Goal: Information Seeking & Learning: Find specific fact

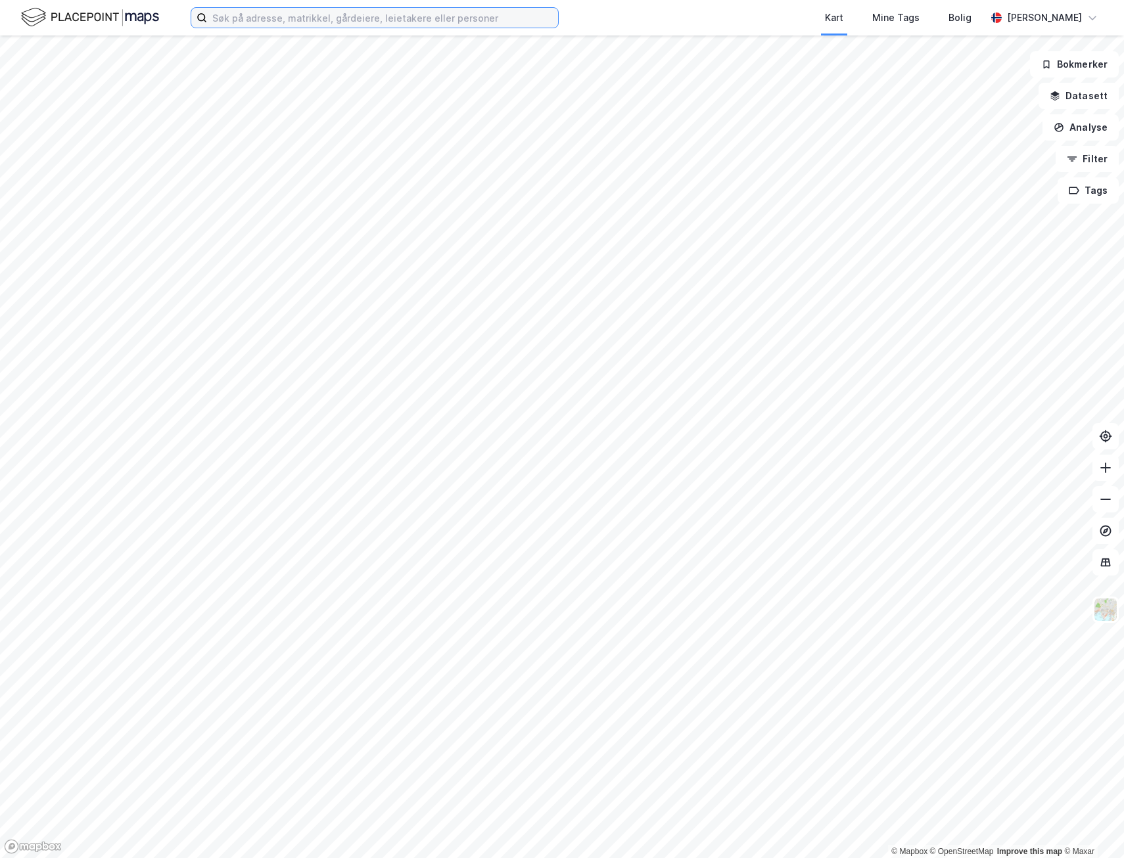
click at [338, 17] on input at bounding box center [382, 18] width 351 height 20
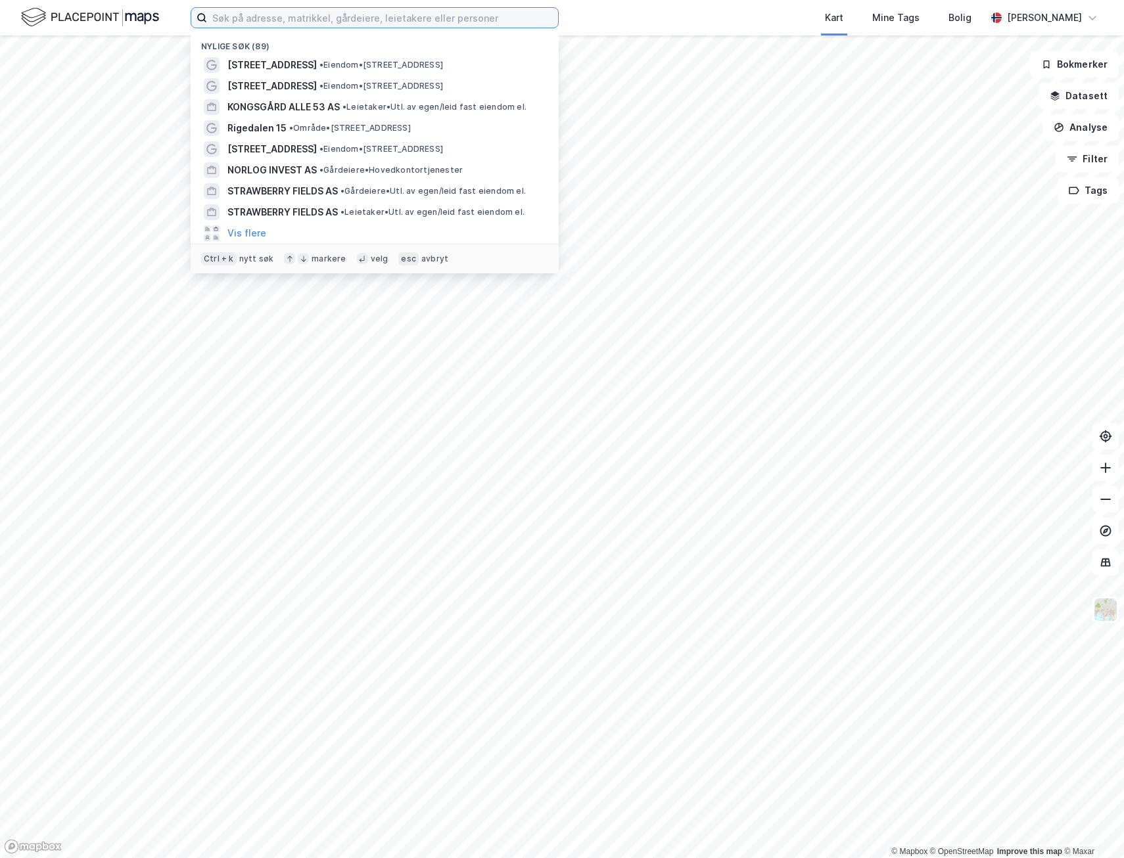
paste input "Hey'di AS"
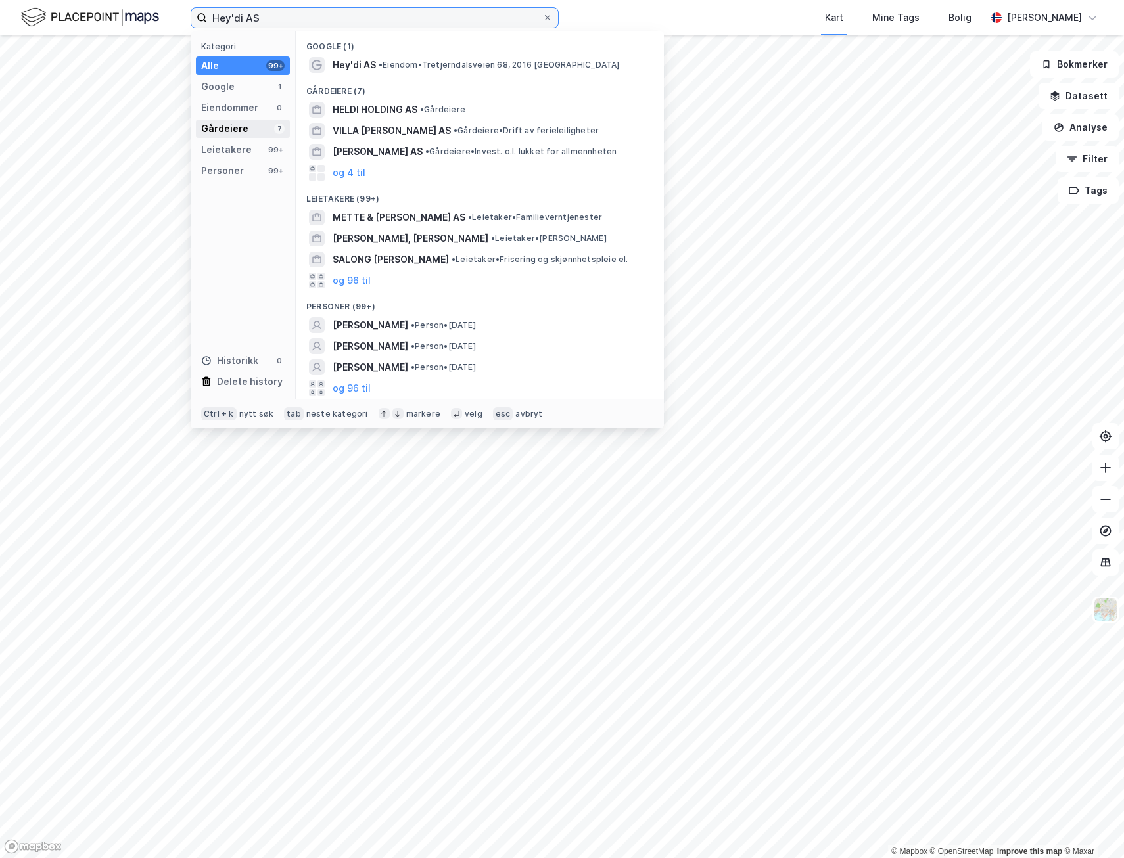
type input "Hey'di AS"
click at [254, 124] on div "Gårdeiere 7" at bounding box center [243, 129] width 94 height 18
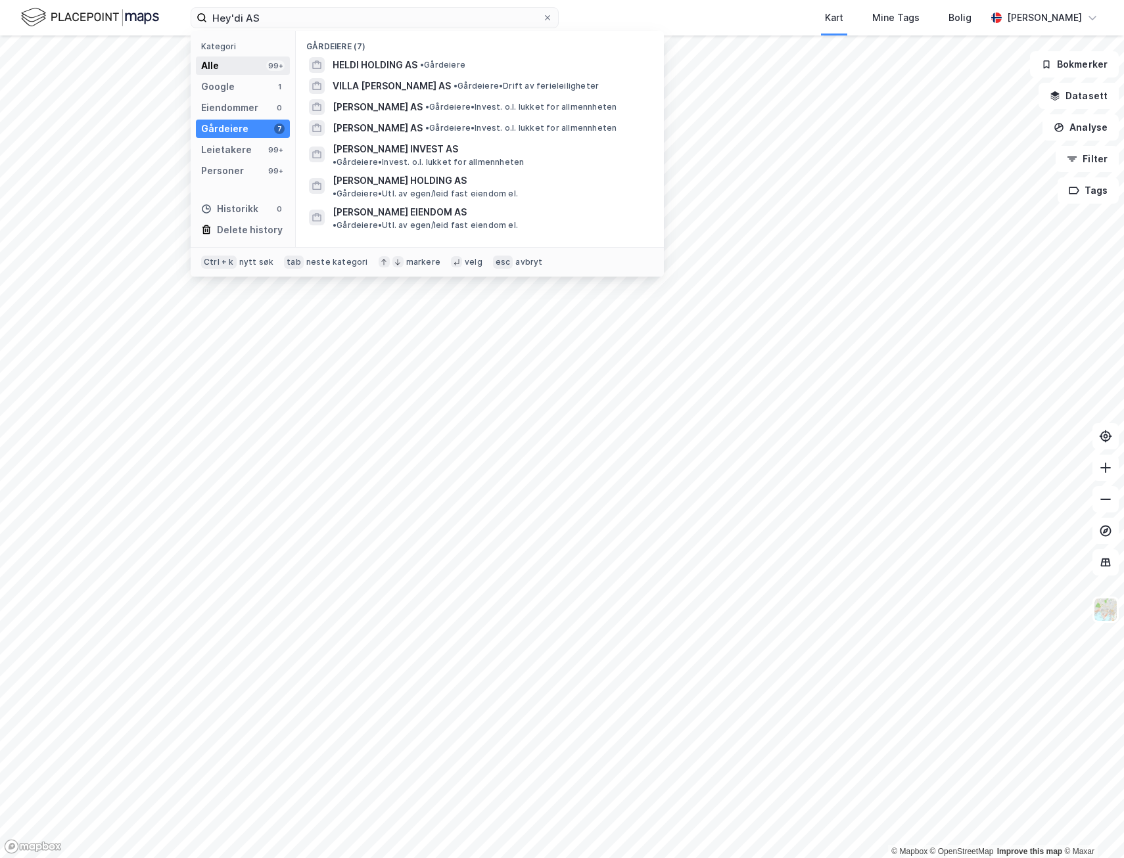
click at [259, 72] on div "Alle 99+" at bounding box center [243, 66] width 94 height 18
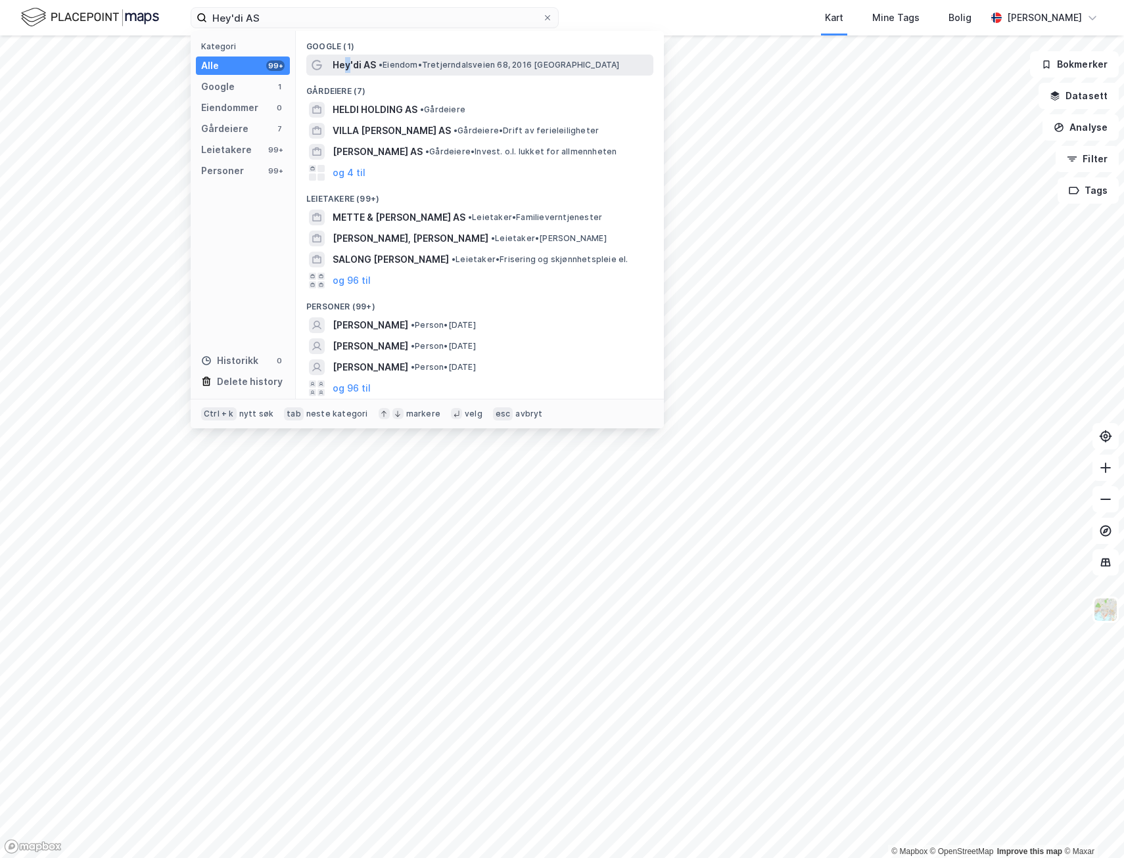
click at [348, 63] on span "Hey'di AS" at bounding box center [354, 65] width 43 height 16
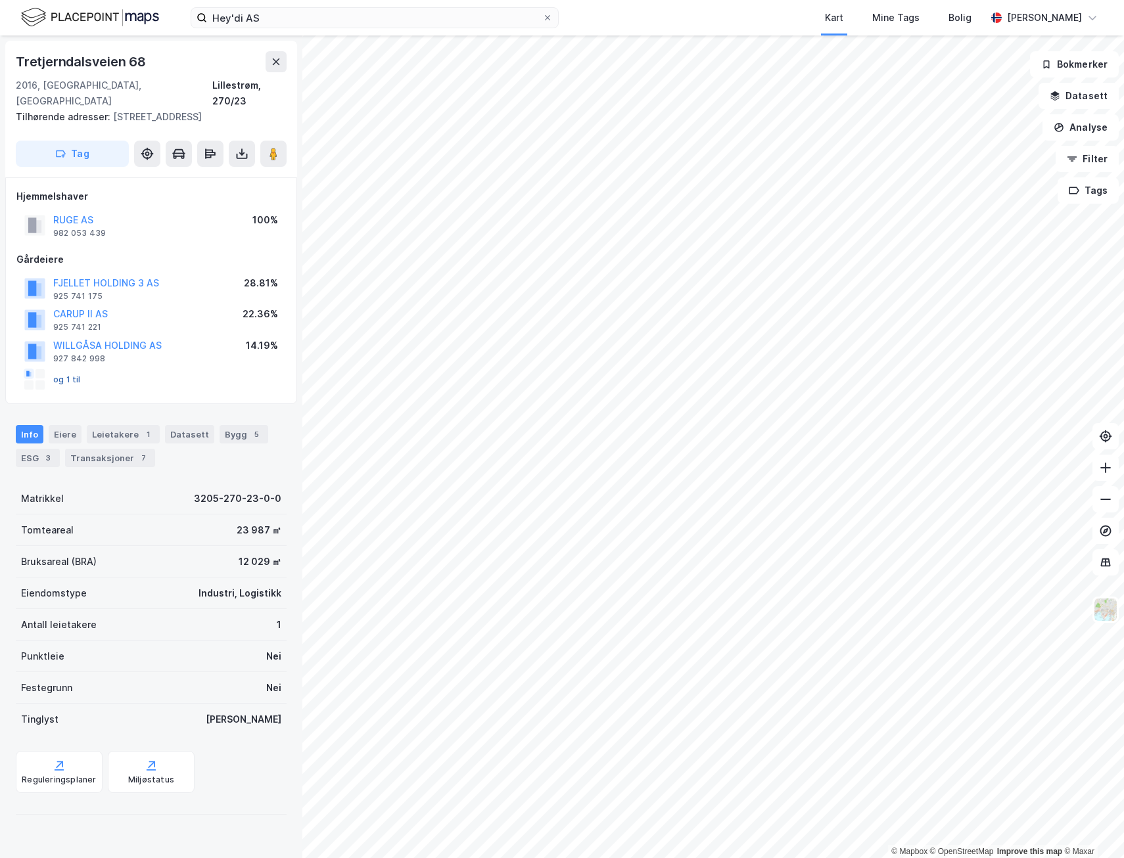
click at [0, 0] on button "og 1 til" at bounding box center [0, 0] width 0 height 0
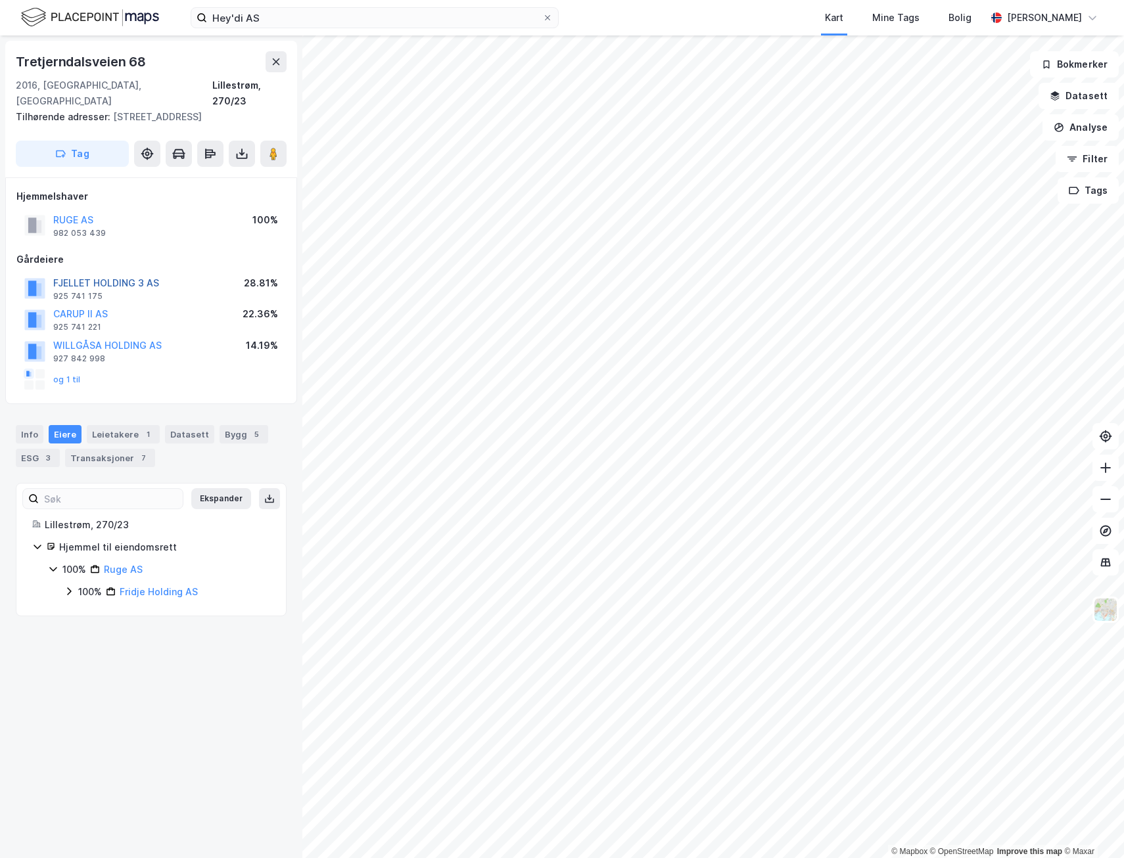
click at [0, 0] on button "FJELLET HOLDING 3 AS" at bounding box center [0, 0] width 0 height 0
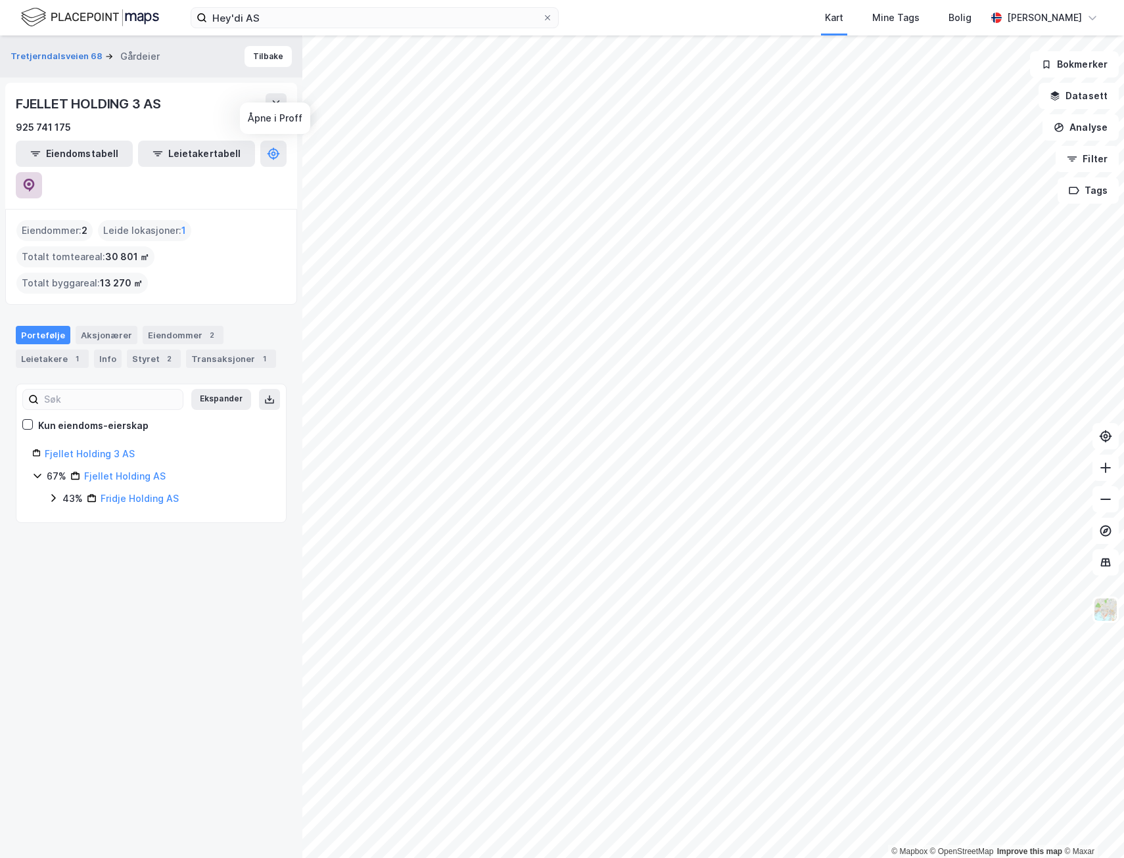
click at [42, 172] on button at bounding box center [29, 185] width 26 height 26
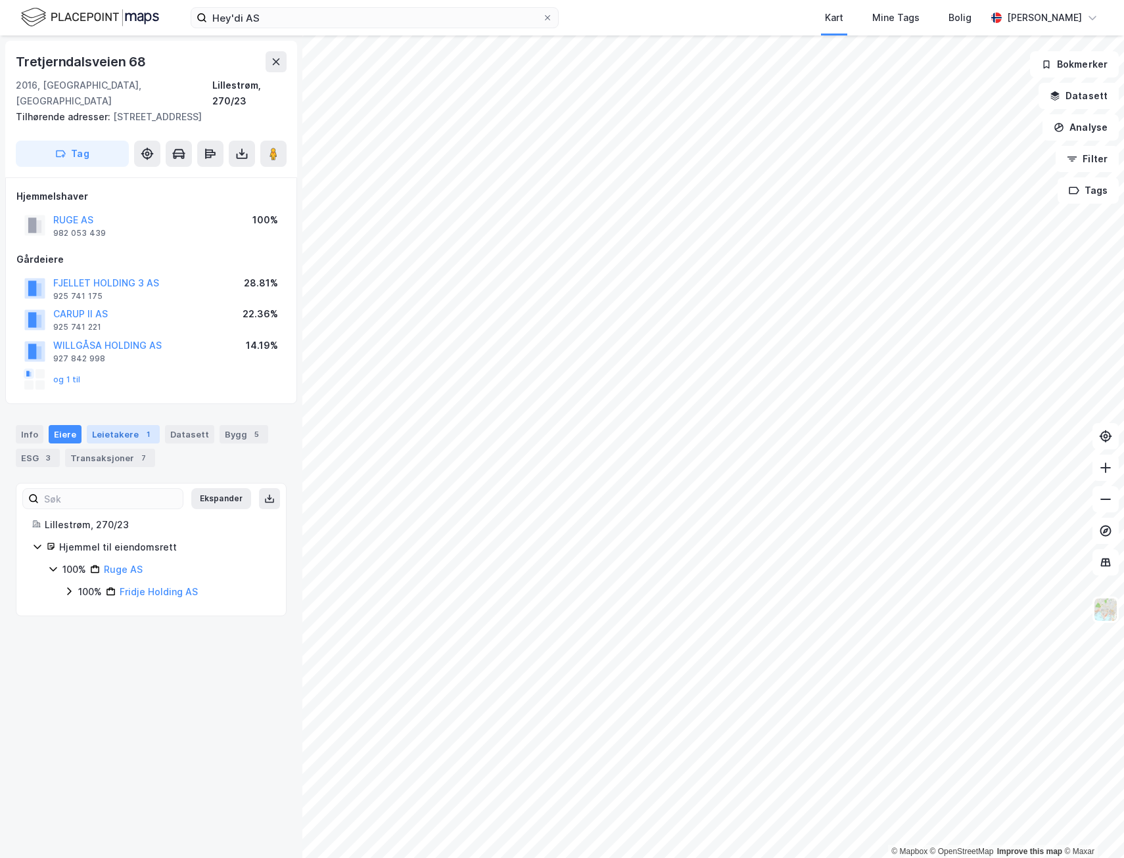
click at [122, 425] on div "Leietakere 1" at bounding box center [123, 434] width 73 height 18
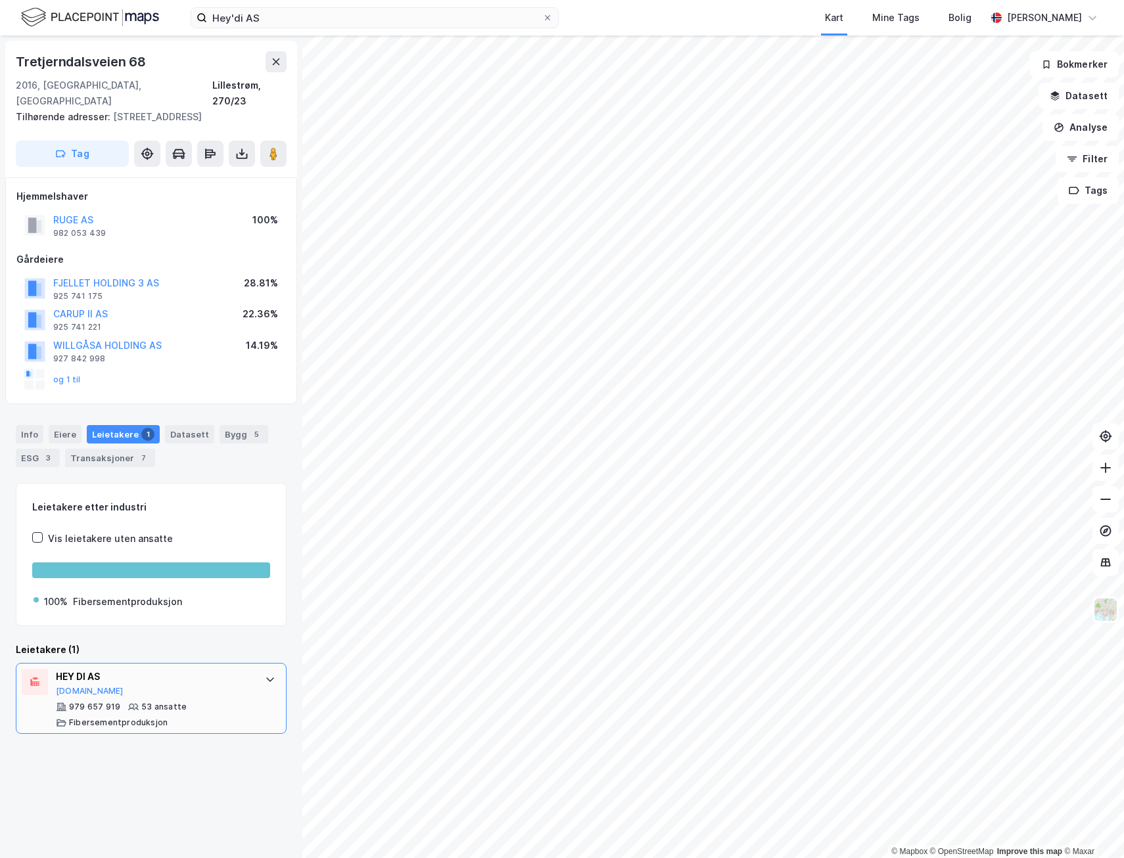
click at [124, 669] on div "HEY DI AS" at bounding box center [154, 677] width 196 height 16
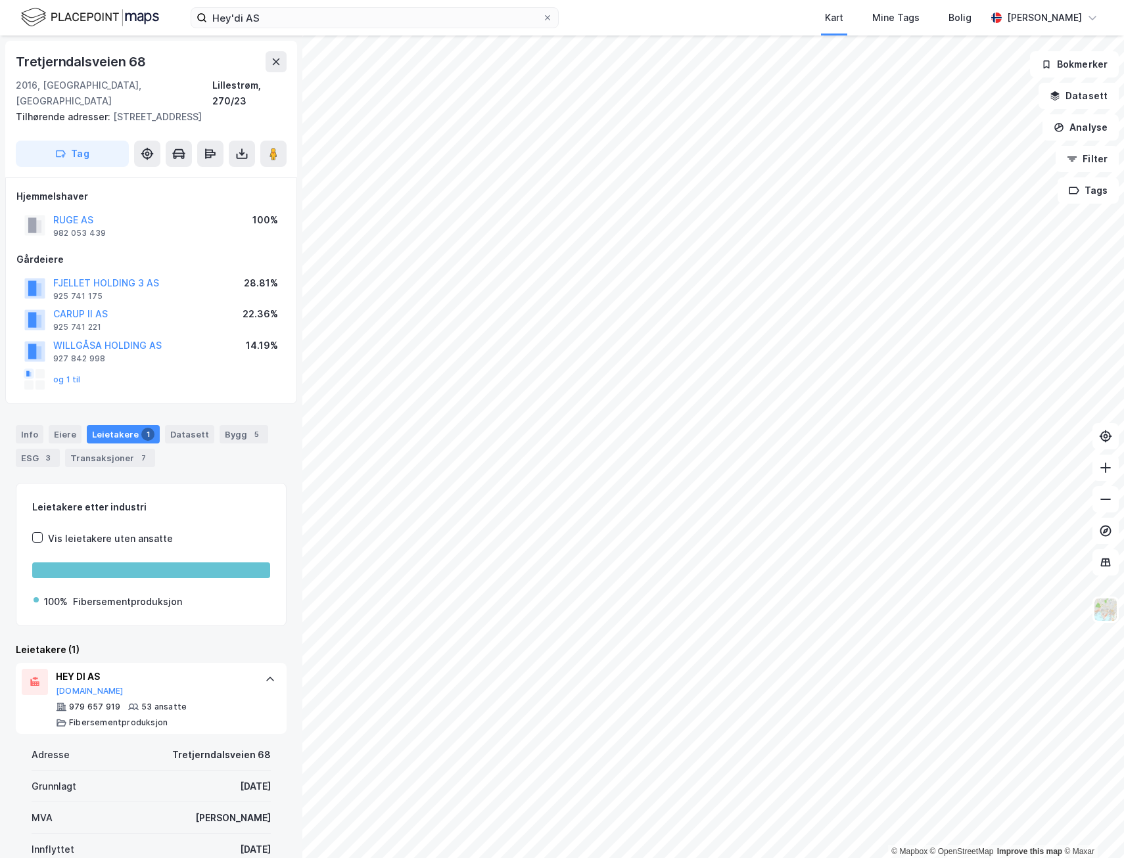
click at [123, 425] on div "Leietakere 1" at bounding box center [123, 434] width 73 height 18
click at [0, 0] on button "RUGE AS" at bounding box center [0, 0] width 0 height 0
drag, startPoint x: 147, startPoint y: 58, endPoint x: 14, endPoint y: 60, distance: 132.8
click at [14, 60] on div "Tretjerndalsveien 68 2016, [STREET_ADDRESS], 270/23 Tilhørende adresser: [STREE…" at bounding box center [151, 109] width 292 height 137
copy div "Tretjerndalsveien 68"
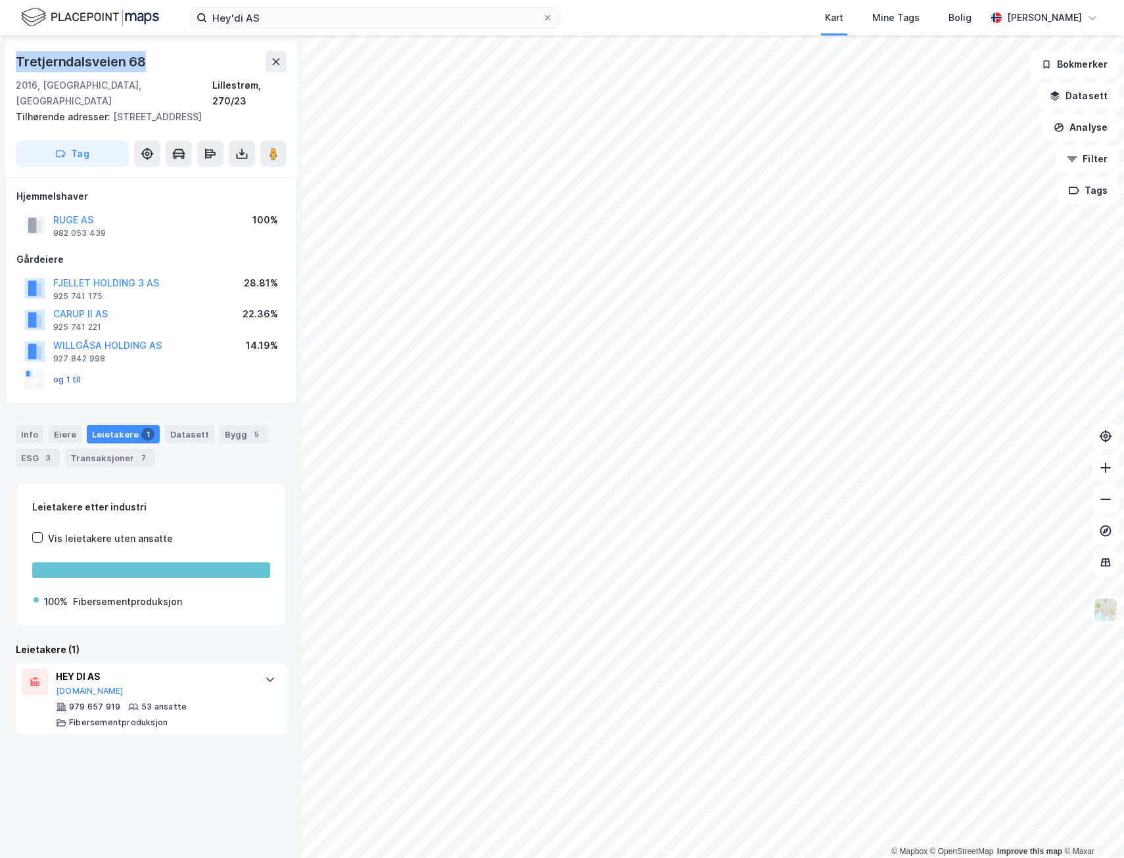
click at [0, 0] on button "og 1 til" at bounding box center [0, 0] width 0 height 0
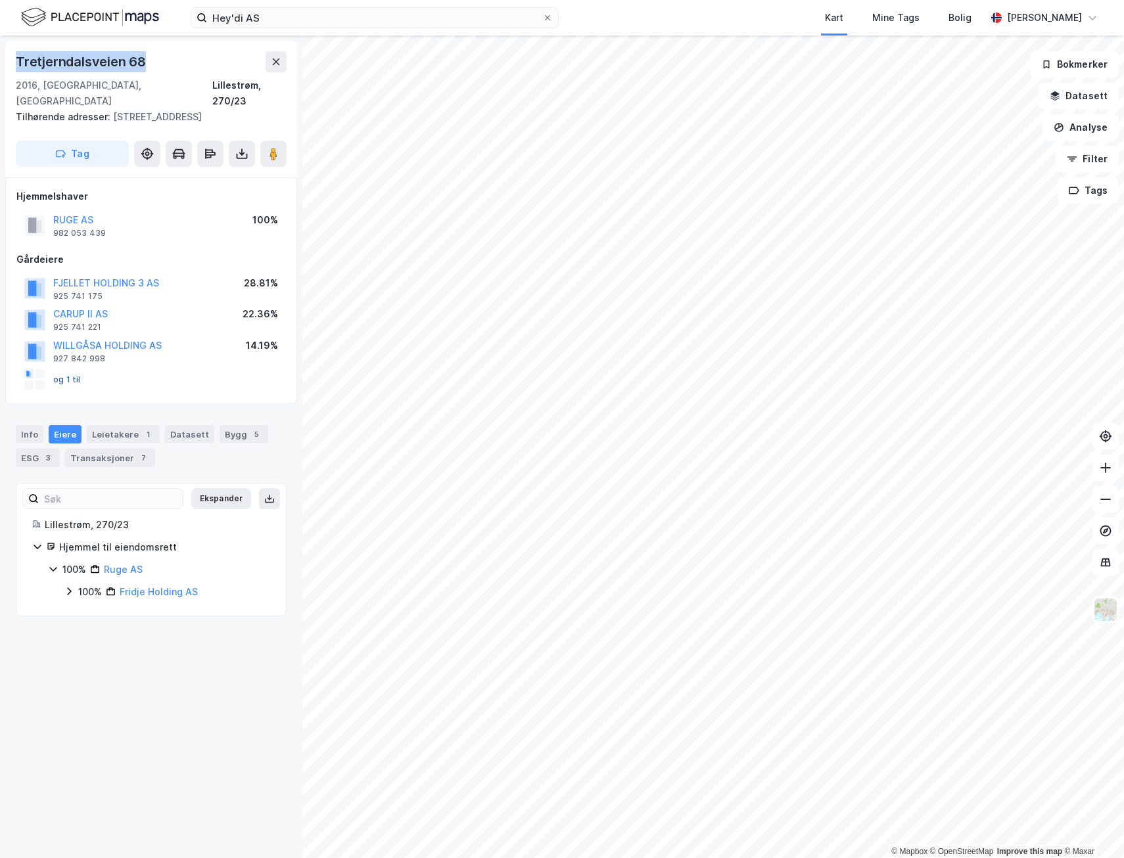
click at [0, 0] on button "og 1 til" at bounding box center [0, 0] width 0 height 0
click at [56, 564] on icon at bounding box center [53, 569] width 11 height 11
click at [55, 565] on icon at bounding box center [53, 569] width 4 height 8
click at [70, 586] on icon at bounding box center [69, 591] width 11 height 11
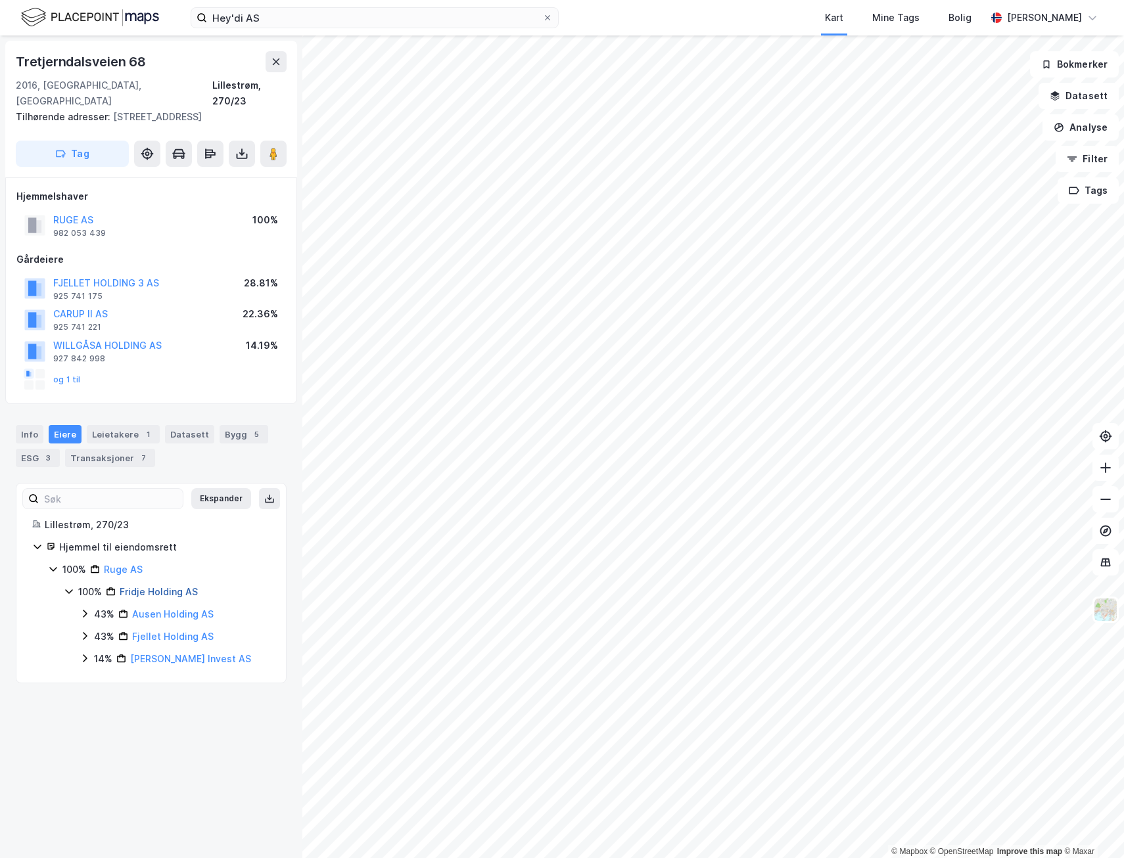
click at [160, 586] on link "Fridje Holding AS" at bounding box center [159, 591] width 78 height 11
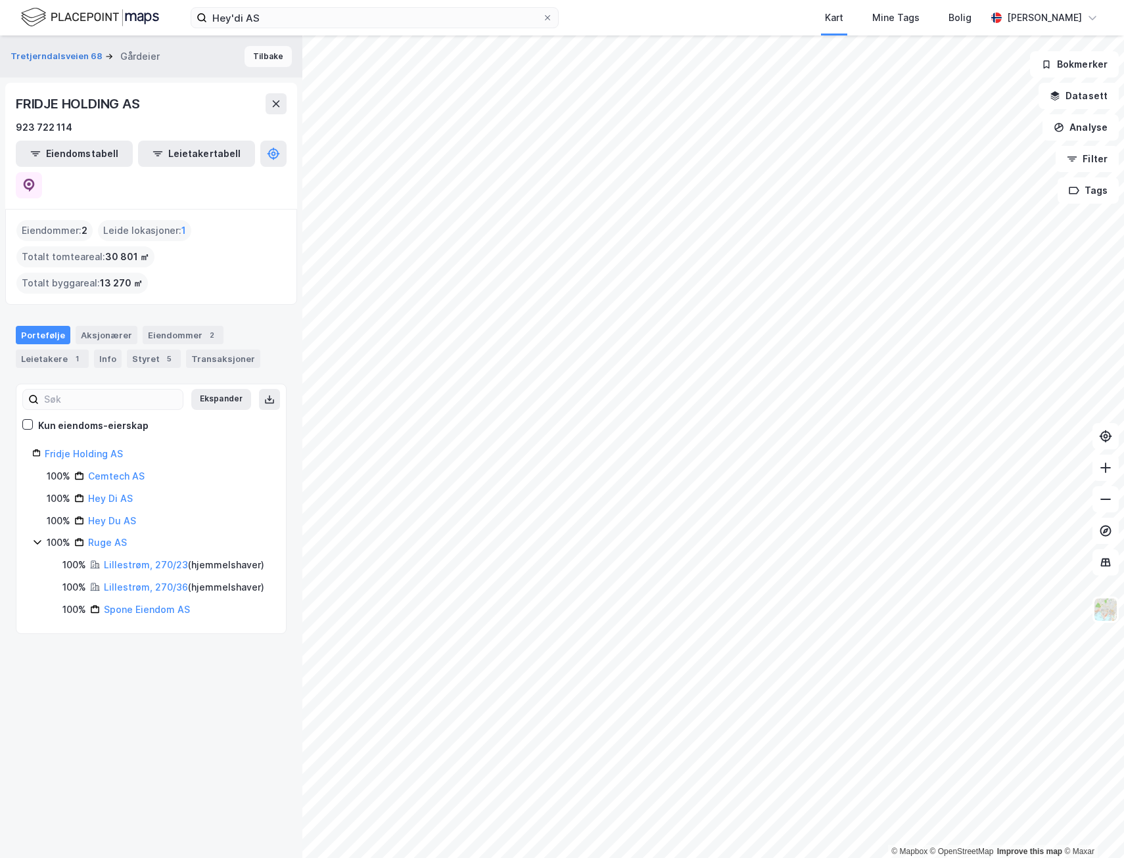
click at [260, 55] on button "Tilbake" at bounding box center [267, 56] width 47 height 21
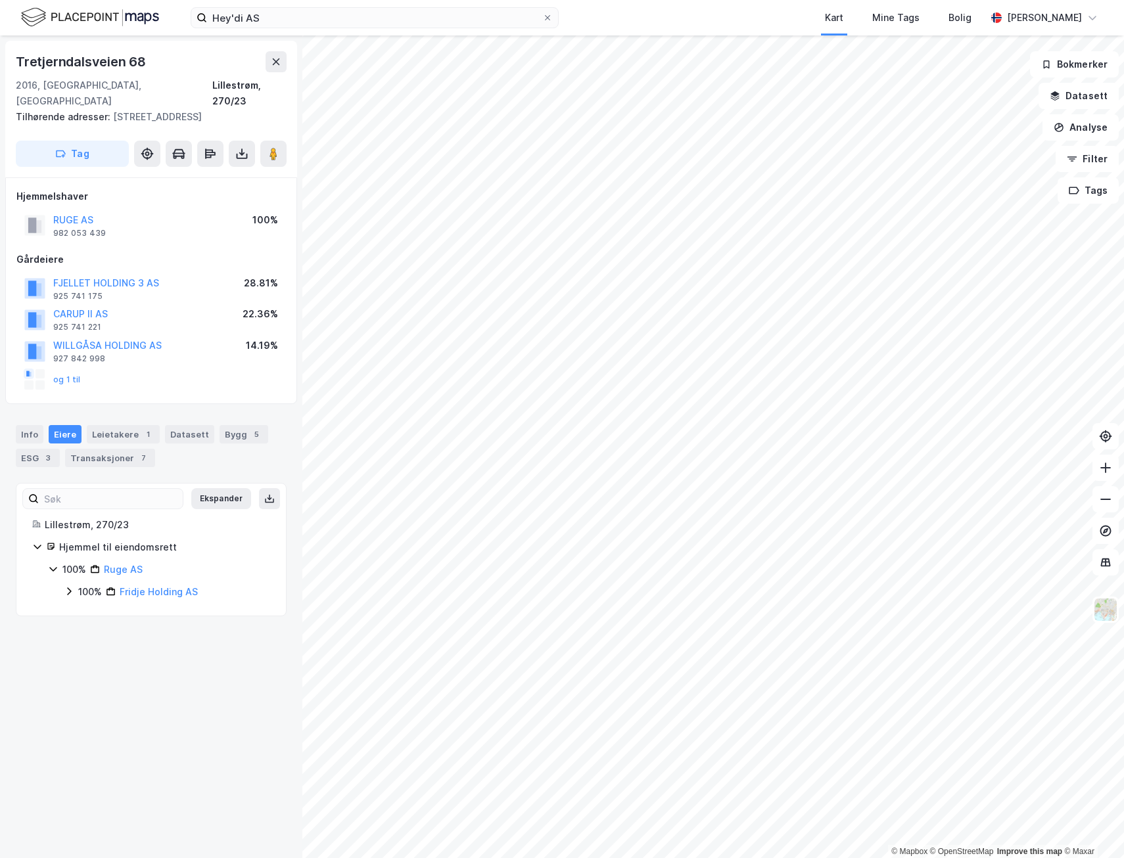
click at [65, 586] on icon at bounding box center [69, 591] width 11 height 11
drag, startPoint x: 198, startPoint y: 575, endPoint x: 121, endPoint y: 580, distance: 77.7
click at [121, 584] on div "100% Fridje Holding AS" at bounding box center [174, 592] width 192 height 16
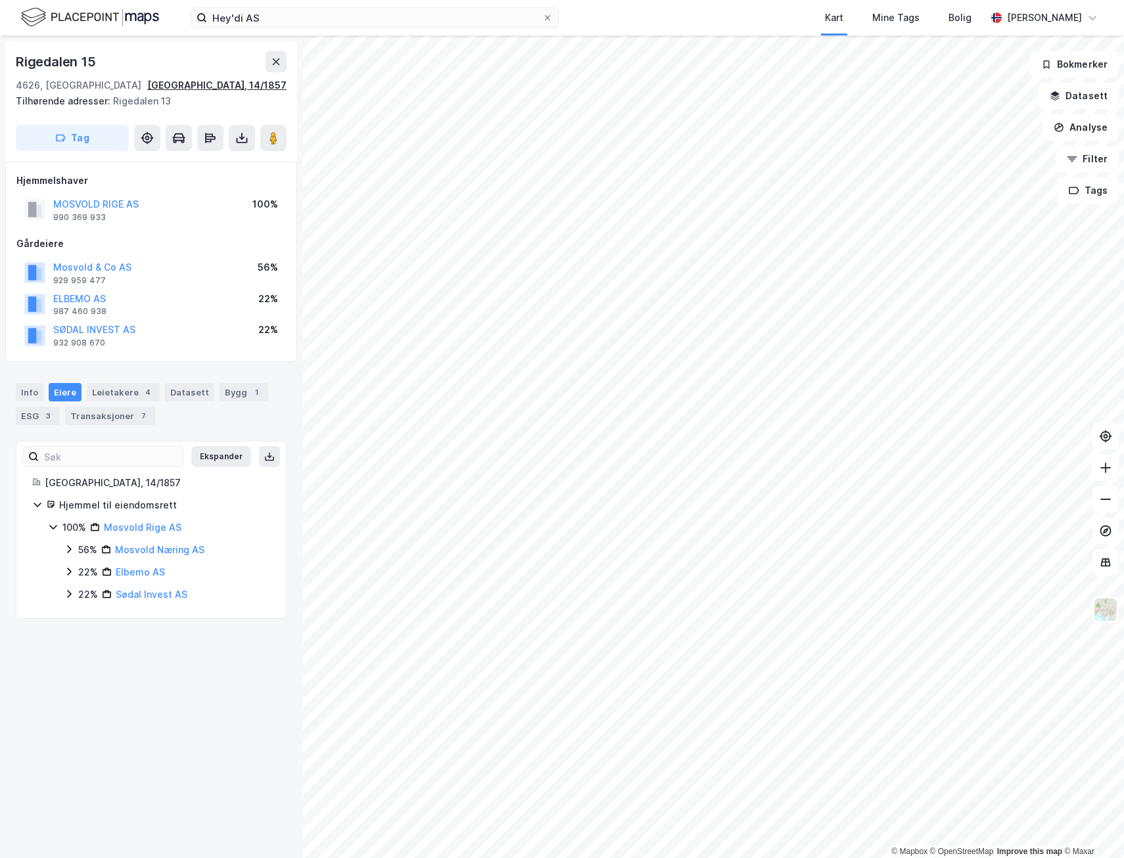
click at [260, 88] on div "[GEOGRAPHIC_DATA], 14/1857" at bounding box center [216, 86] width 139 height 16
